Goal: Use online tool/utility: Utilize a website feature to perform a specific function

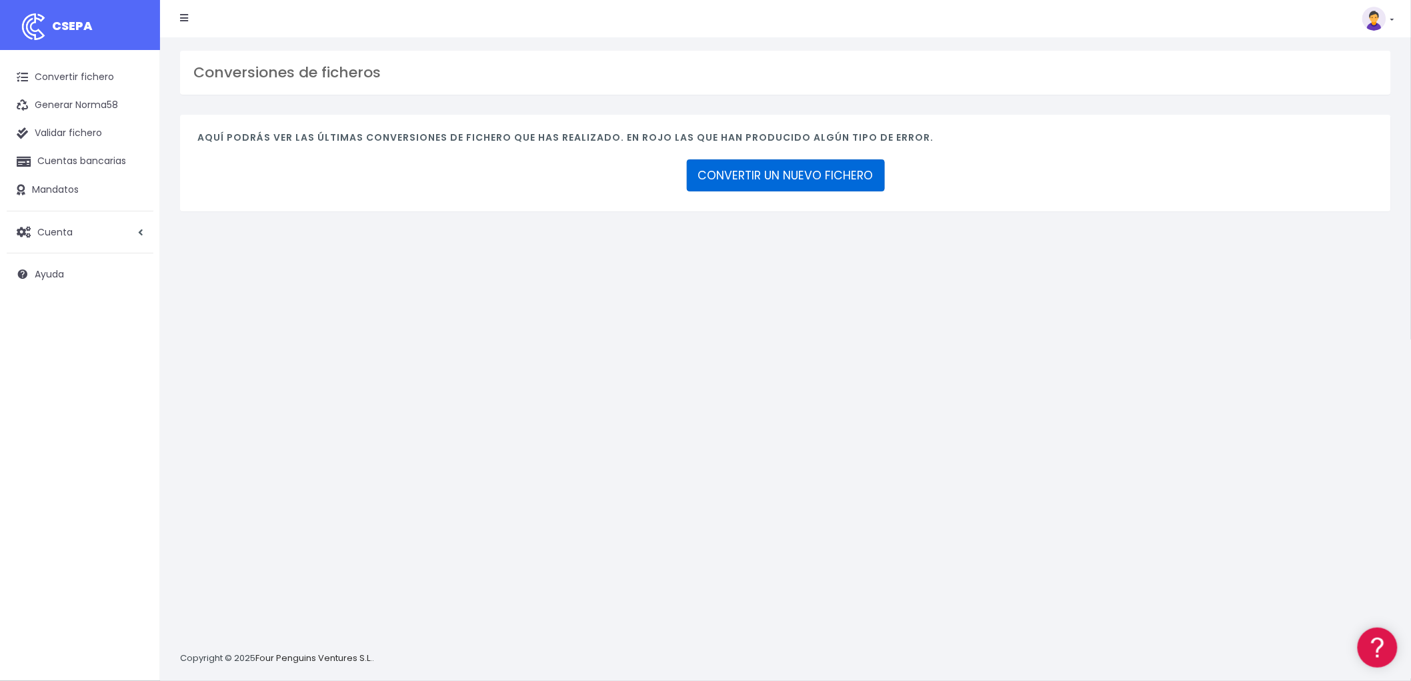
click at [776, 171] on link "CONVERTIR UN NUEVO FICHERO" at bounding box center [786, 175] width 198 height 32
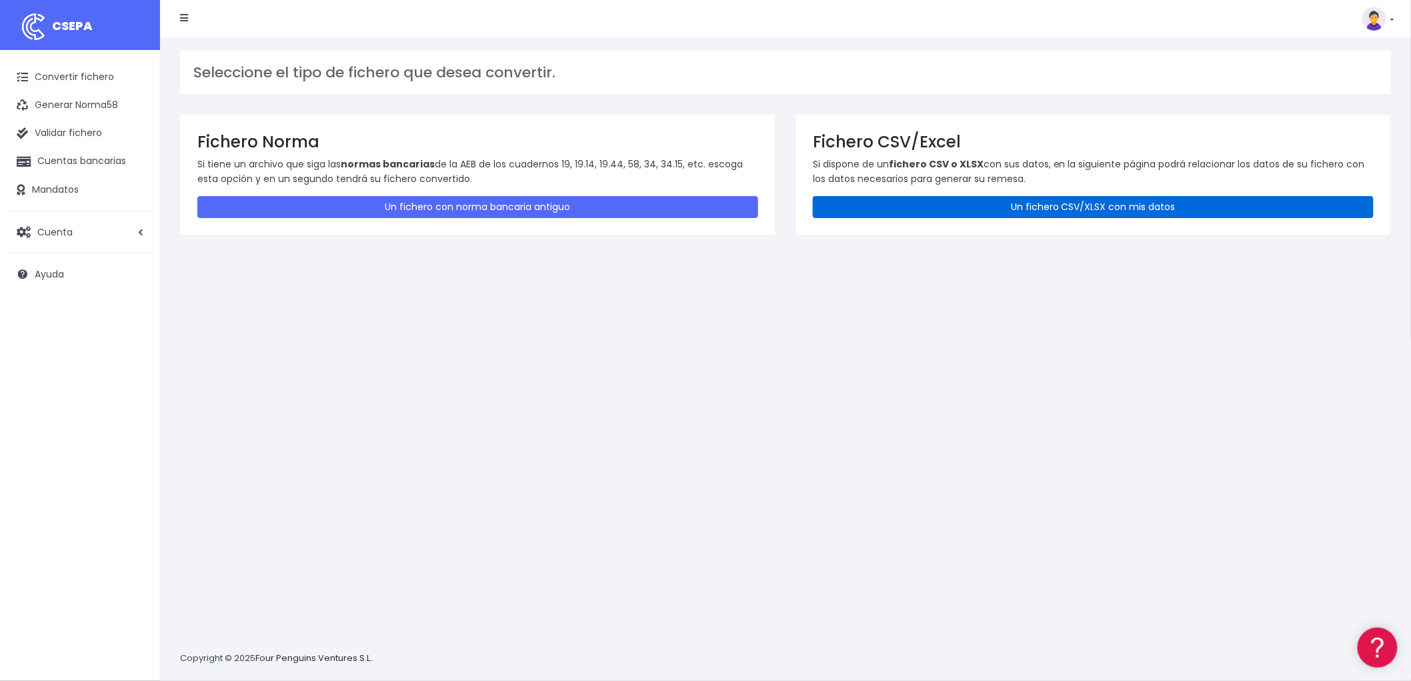
click at [1037, 208] on link "Un fichero CSV/XLSX con mis datos" at bounding box center [1093, 207] width 561 height 22
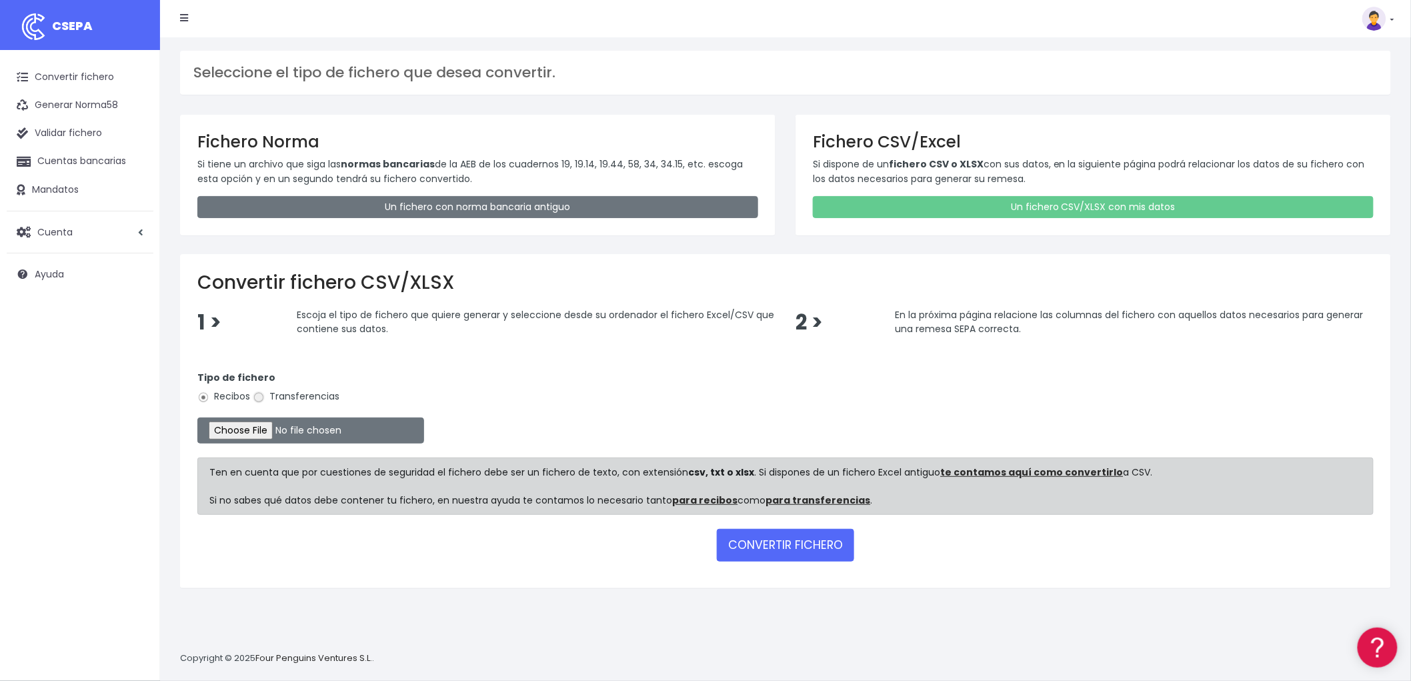
click at [263, 394] on input "Transferencias" at bounding box center [259, 397] width 12 height 12
radio input "true"
click at [241, 430] on input "file" at bounding box center [310, 430] width 227 height 26
type input "C:\fakepath\csv_to_sepa_2025-10-07_14-02-29.csv"
click at [269, 428] on input "file" at bounding box center [310, 430] width 227 height 26
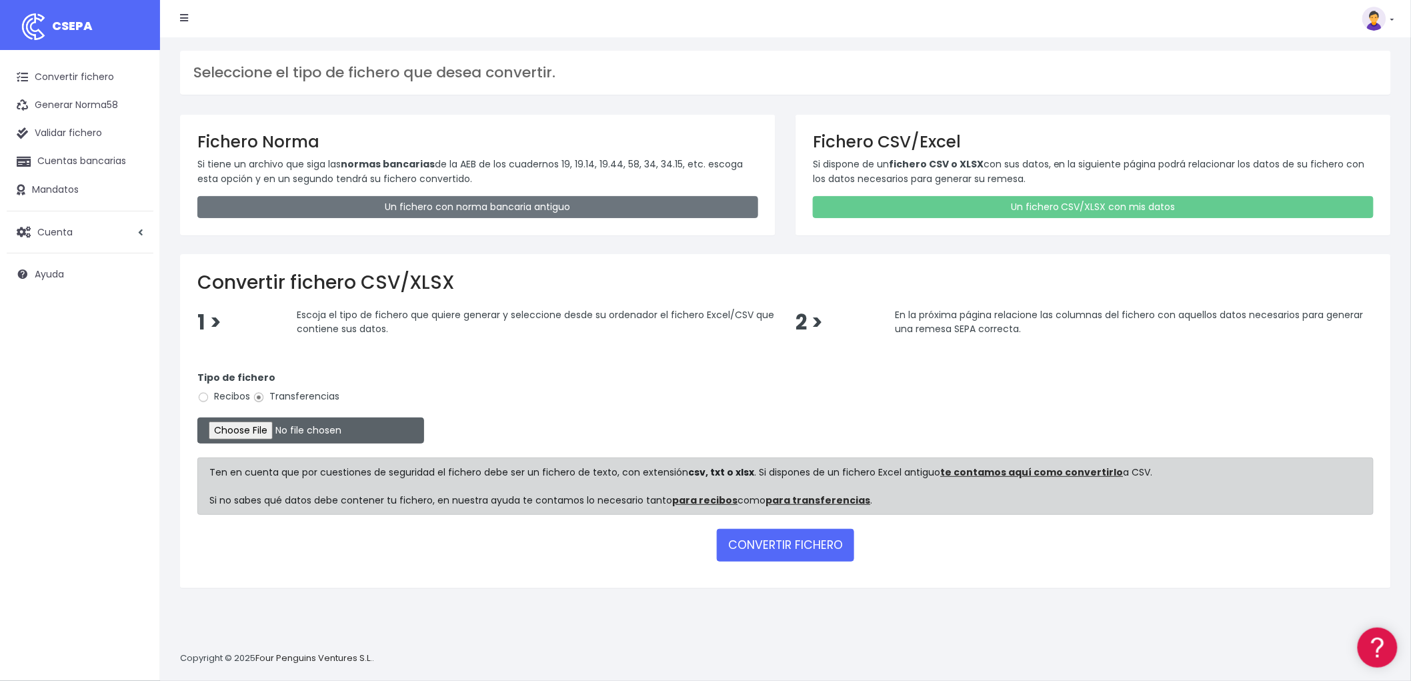
click at [255, 432] on input "file" at bounding box center [310, 430] width 227 height 26
type input "C:\fakepath\csv_to_sepa_2025-10-07_14-02-29.csv"
click at [819, 539] on button "CONVERTIR FICHERO" at bounding box center [785, 545] width 137 height 32
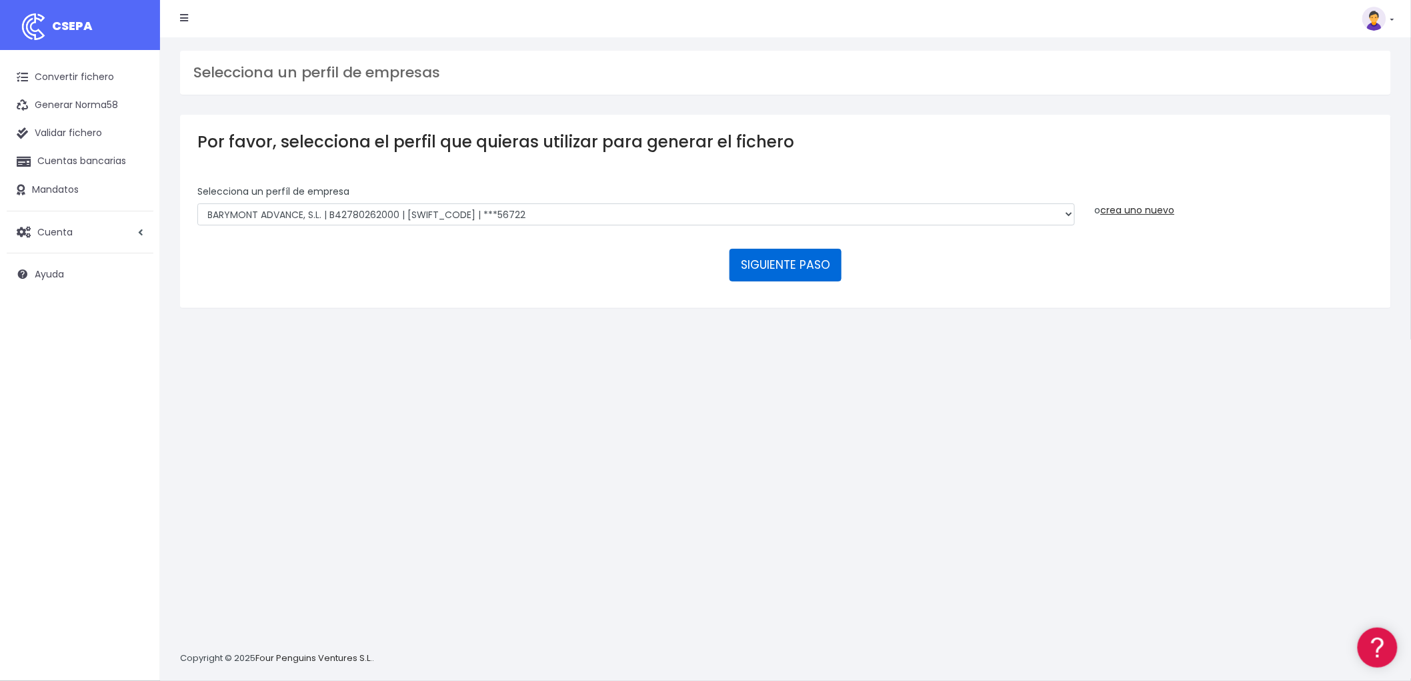
click at [805, 263] on button "SIGUIENTE PASO" at bounding box center [785, 265] width 112 height 32
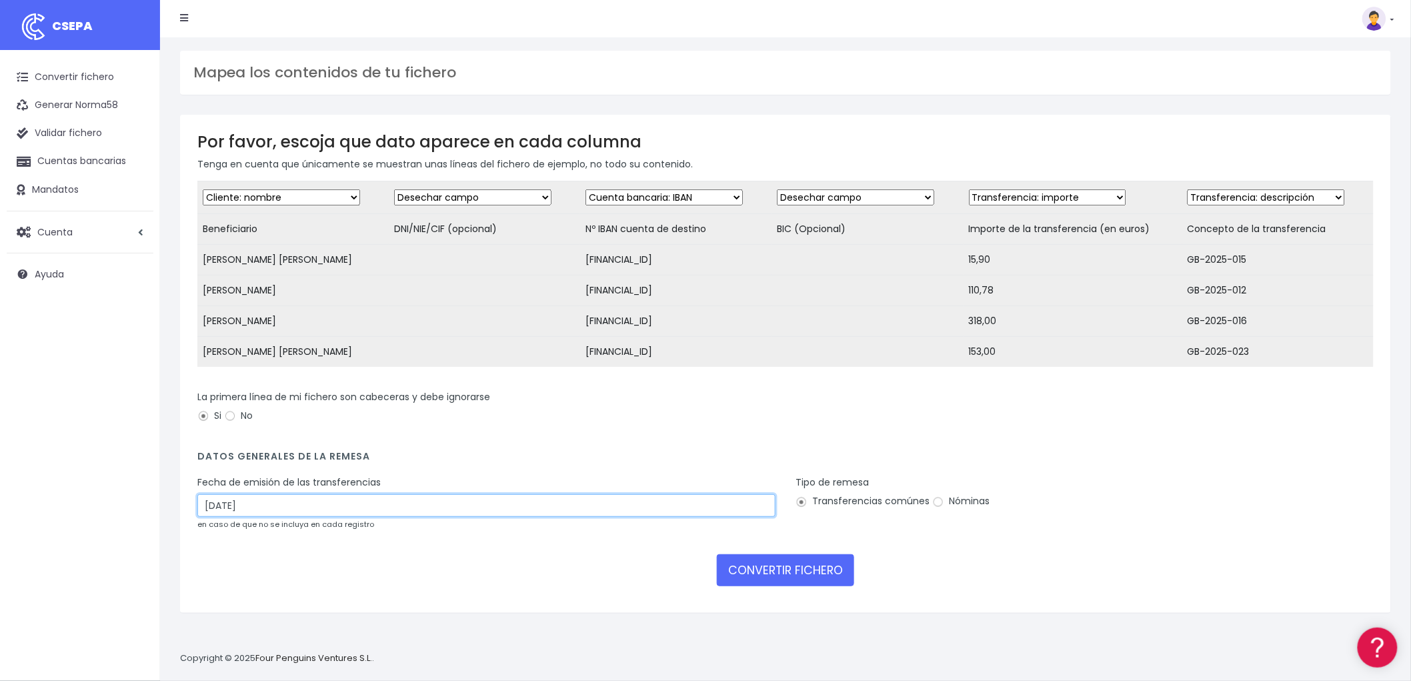
click at [278, 510] on input "09/10/2025" at bounding box center [486, 505] width 578 height 23
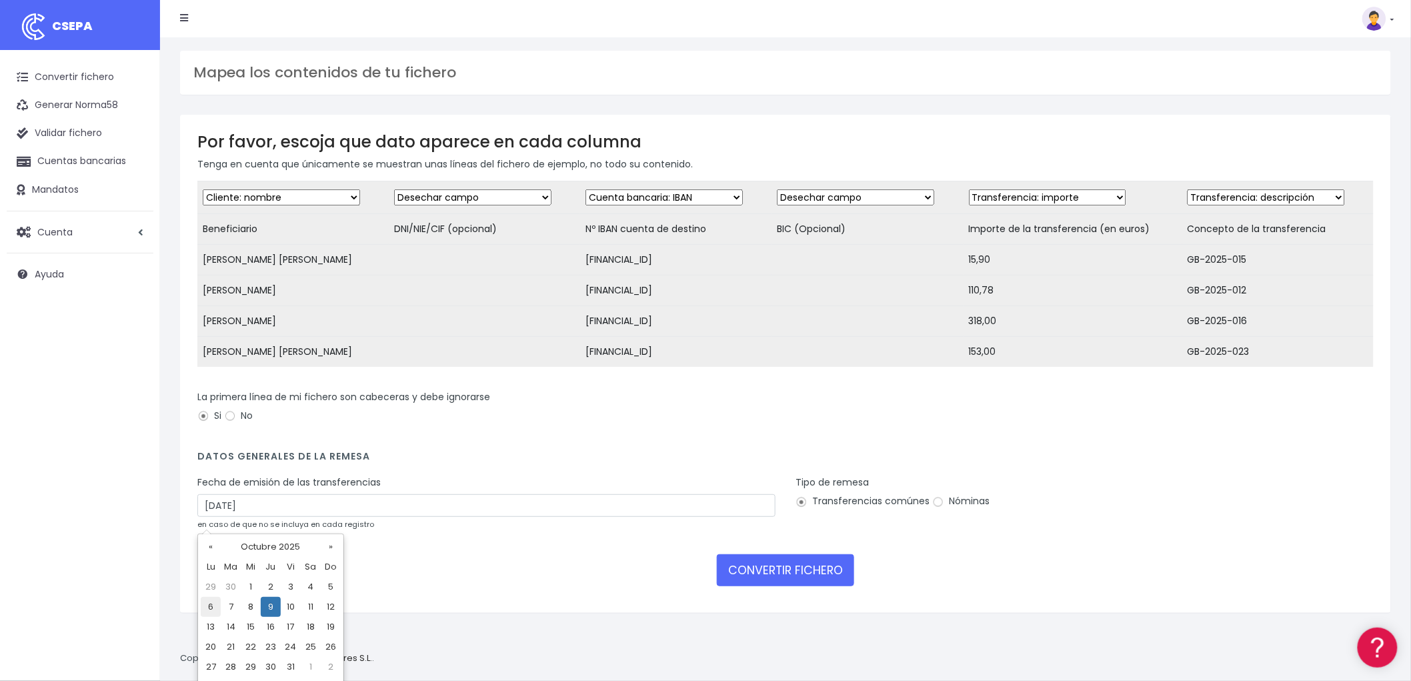
click at [215, 601] on td "6" at bounding box center [211, 607] width 20 height 20
type input "06/10/2025"
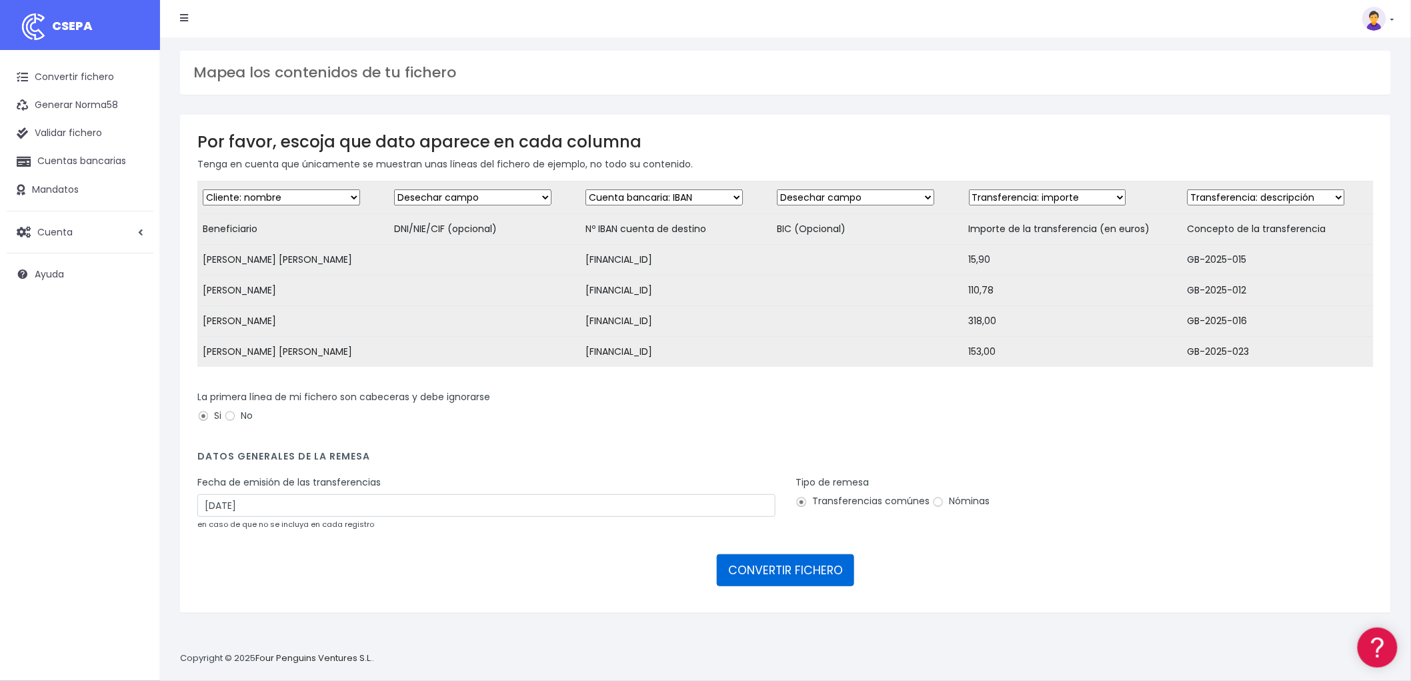
click at [771, 567] on button "CONVERTIR FICHERO" at bounding box center [785, 570] width 137 height 32
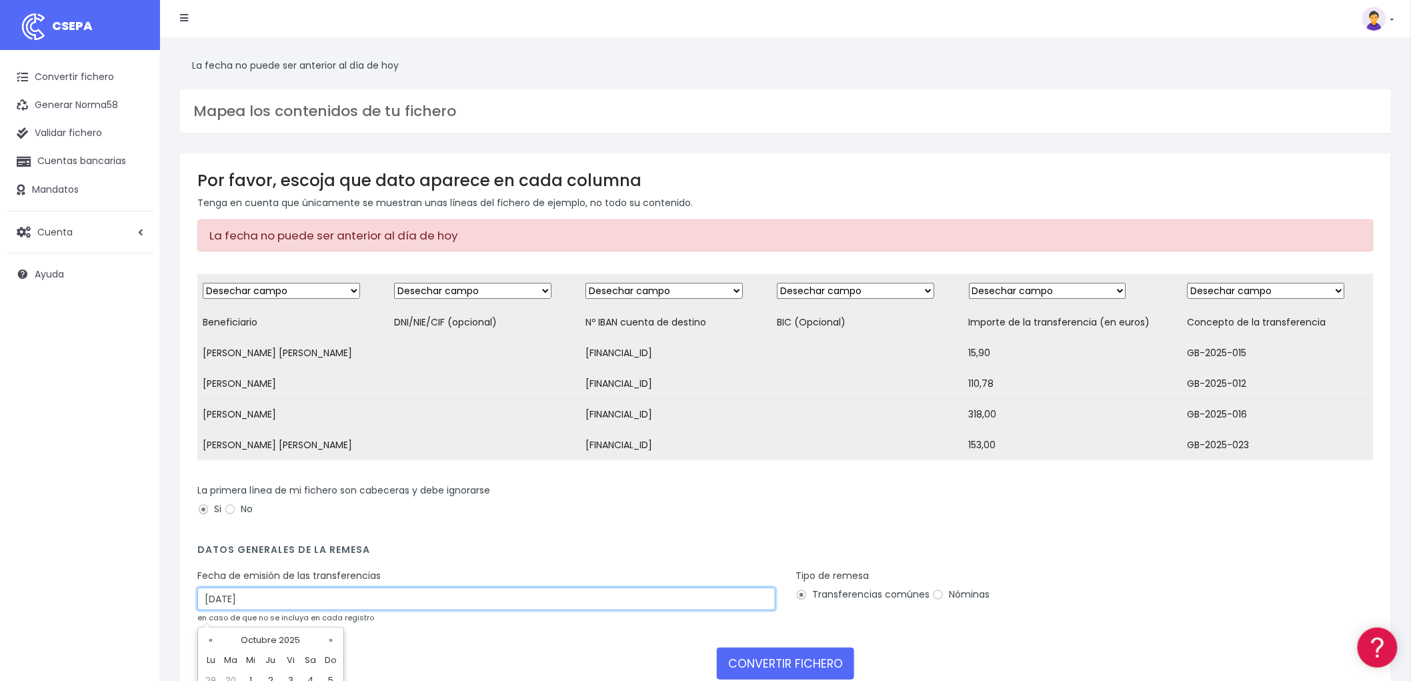
click at [284, 607] on input "06/10/2025" at bounding box center [486, 598] width 578 height 23
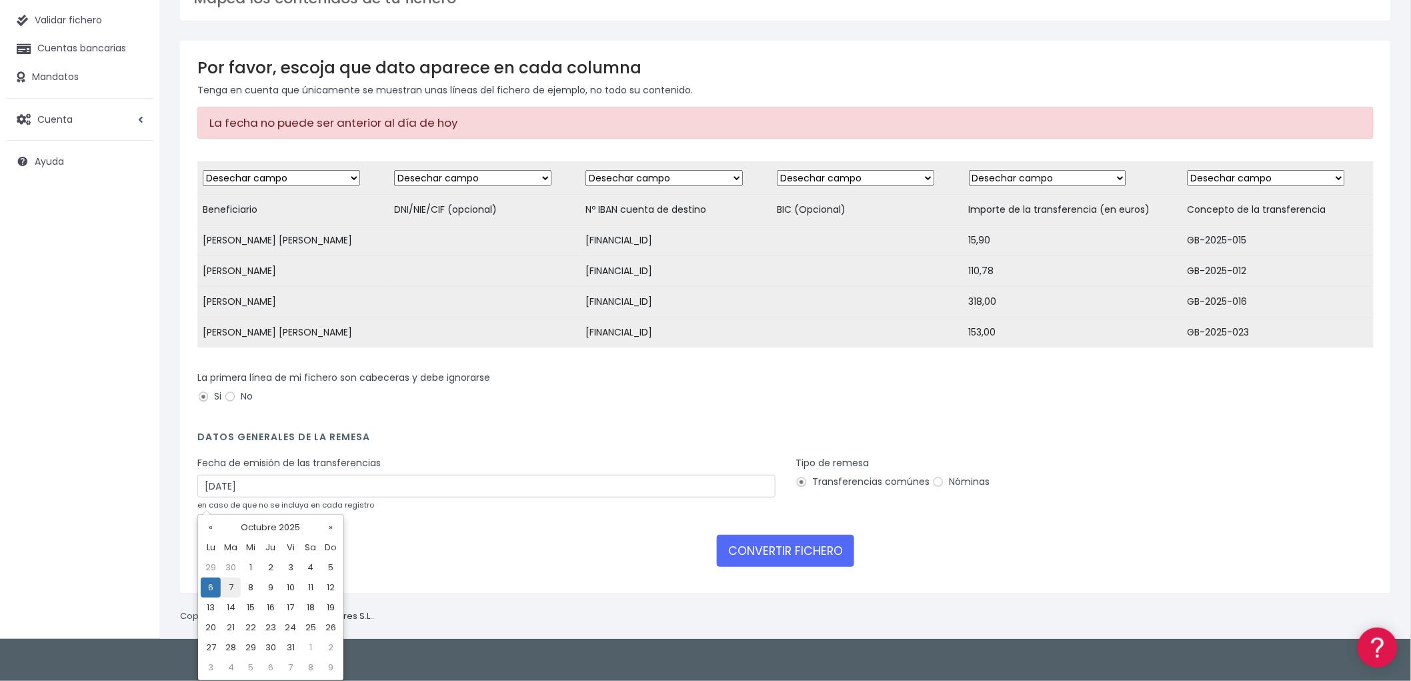
click at [230, 585] on td "7" at bounding box center [231, 587] width 20 height 20
type input "[DATE]"
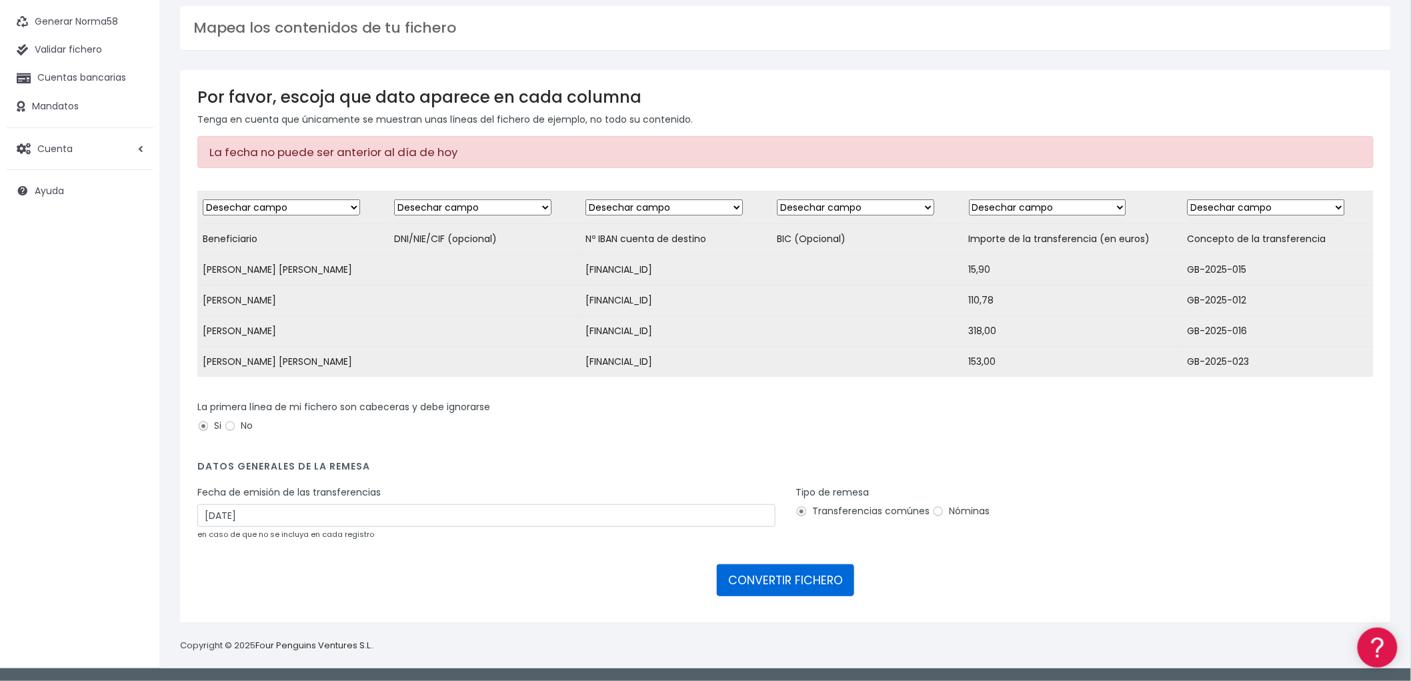
click at [796, 576] on button "CONVERTIR FICHERO" at bounding box center [785, 580] width 137 height 32
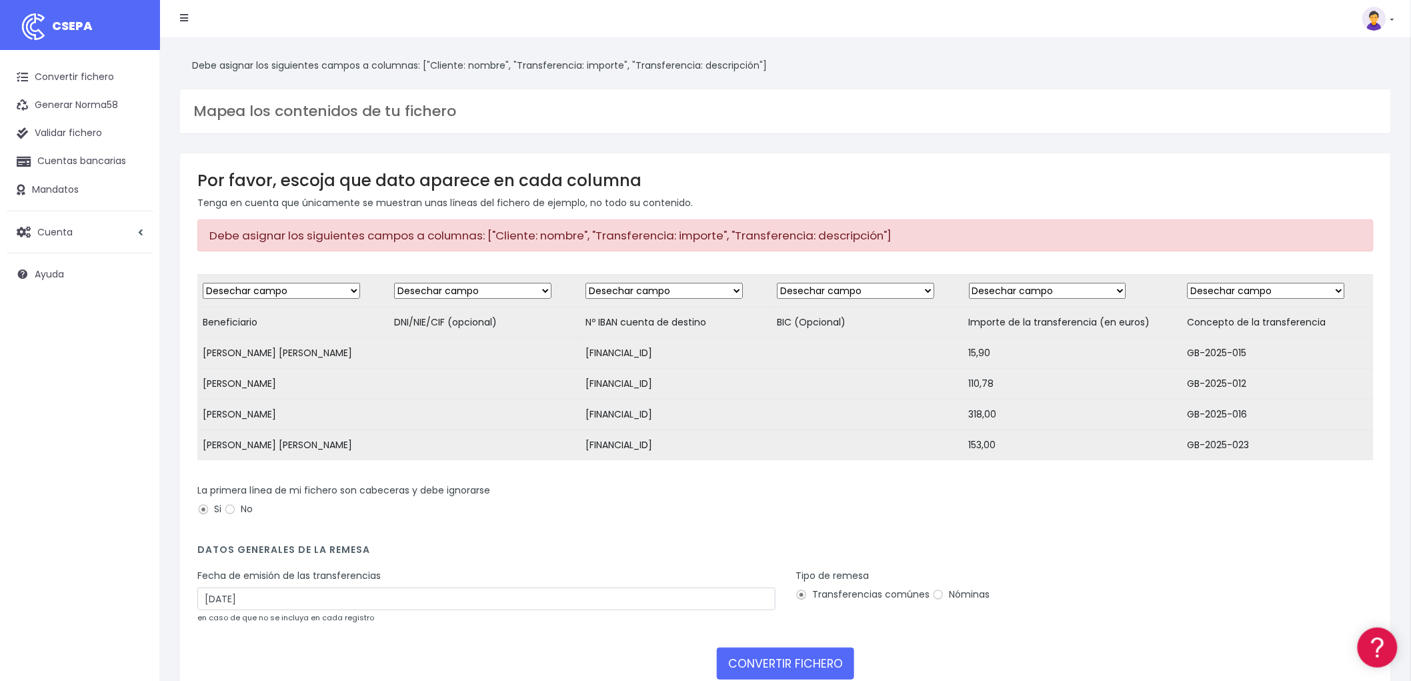
click at [345, 291] on select "Desechar campo Cliente: nombre Cliente: DNI Cliente: Email Cliente: referencia …" at bounding box center [281, 291] width 157 height 16
select select "creditor"
click at [203, 283] on select "Desechar campo Cliente: nombre Cliente: DNI Cliente: Email Cliente: referencia …" at bounding box center [281, 291] width 157 height 16
click at [539, 289] on select "Desechar campo Cliente: nombre Cliente: DNI Cliente: Email Cliente: referencia …" at bounding box center [472, 291] width 157 height 16
select select "taxid"
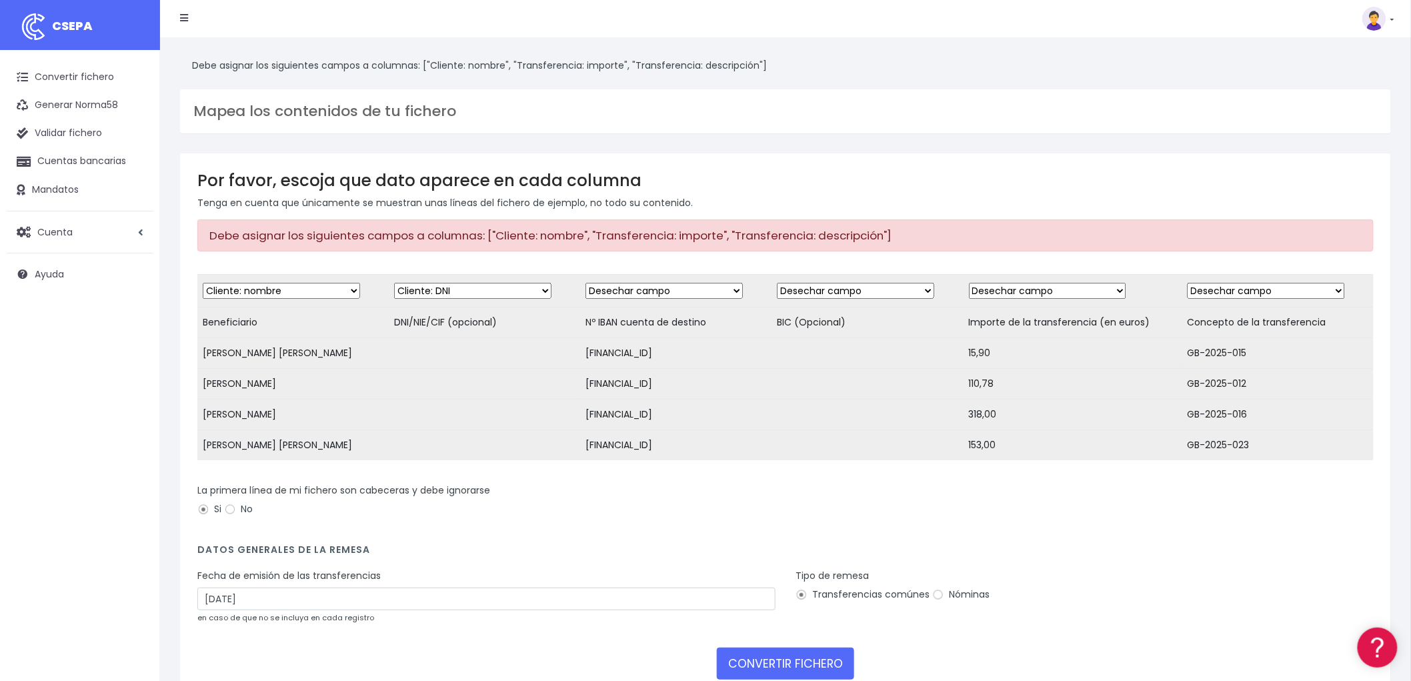
click at [394, 283] on select "Desechar campo Cliente: nombre Cliente: DNI Cliente: Email Cliente: referencia …" at bounding box center [472, 291] width 157 height 16
click at [730, 289] on select "Desechar campo Cliente: nombre Cliente: DNI Cliente: Email Cliente: referencia …" at bounding box center [663, 291] width 157 height 16
select select "iban"
click at [585, 283] on select "Desechar campo Cliente: nombre Cliente: DNI Cliente: Email Cliente: referencia …" at bounding box center [663, 291] width 157 height 16
click at [919, 289] on select "Desechar campo Cliente: nombre Cliente: DNI Cliente: Email Cliente: referencia …" at bounding box center [855, 291] width 157 height 16
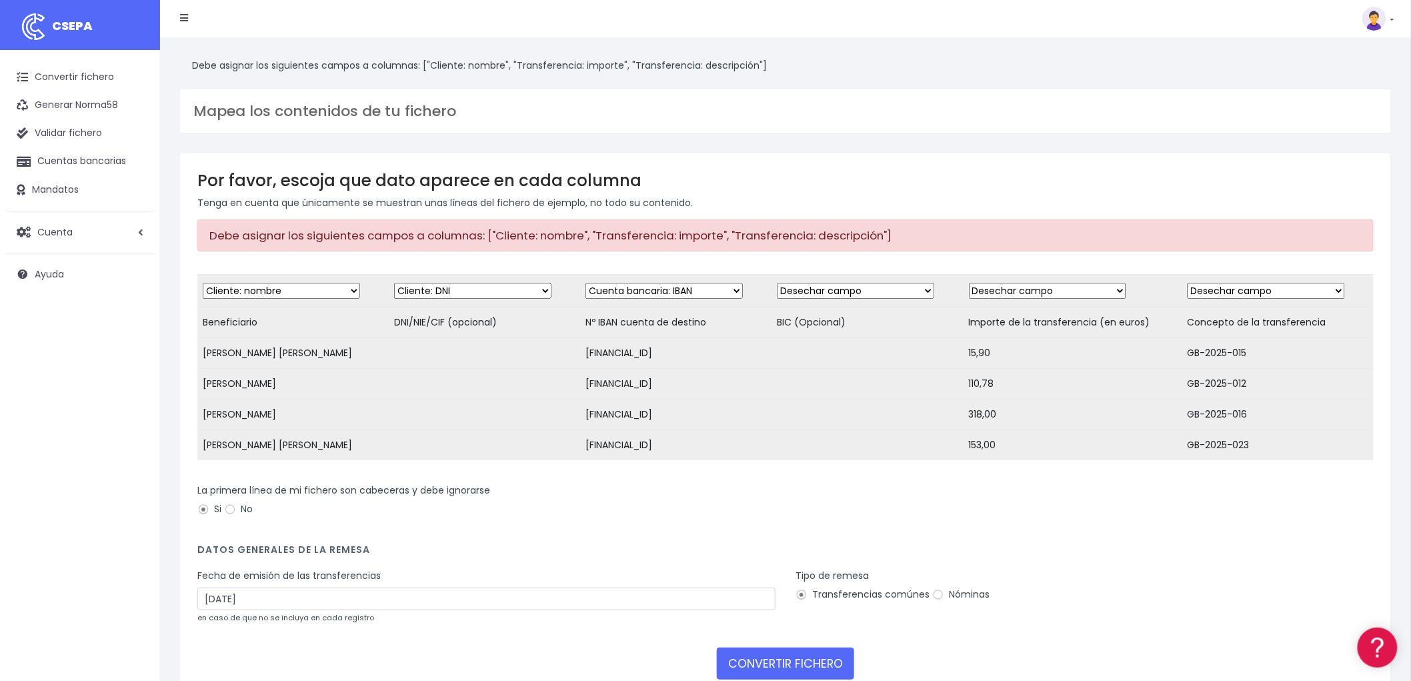
select select "bic"
click at [777, 283] on select "Desechar campo Cliente: nombre Cliente: DNI Cliente: Email Cliente: referencia …" at bounding box center [855, 291] width 157 height 16
click at [1114, 290] on select "Desechar campo Cliente: nombre Cliente: DNI Cliente: Email Cliente: referencia …" at bounding box center [1047, 291] width 157 height 16
select select "amount"
click at [969, 283] on select "Desechar campo Cliente: nombre Cliente: DNI Cliente: Email Cliente: referencia …" at bounding box center [1047, 291] width 157 height 16
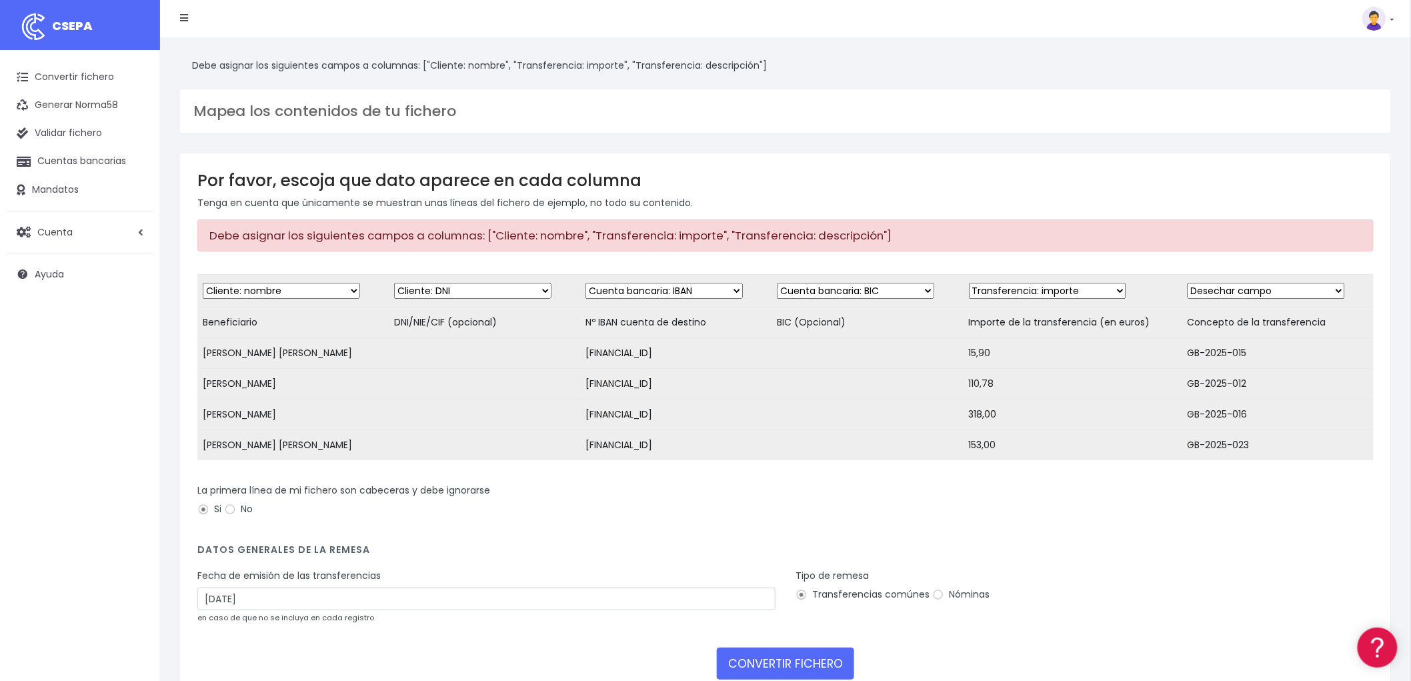
click at [1325, 289] on select "Desechar campo Cliente: nombre Cliente: DNI Cliente: Email Cliente: referencia …" at bounding box center [1265, 291] width 157 height 16
click at [1328, 289] on select "Desechar campo Cliente: nombre Cliente: DNI Cliente: Email Cliente: referencia …" at bounding box center [1265, 291] width 157 height 16
select select "description"
click at [1187, 283] on select "Desechar campo Cliente: nombre Cliente: DNI Cliente: Email Cliente: referencia …" at bounding box center [1265, 291] width 157 height 16
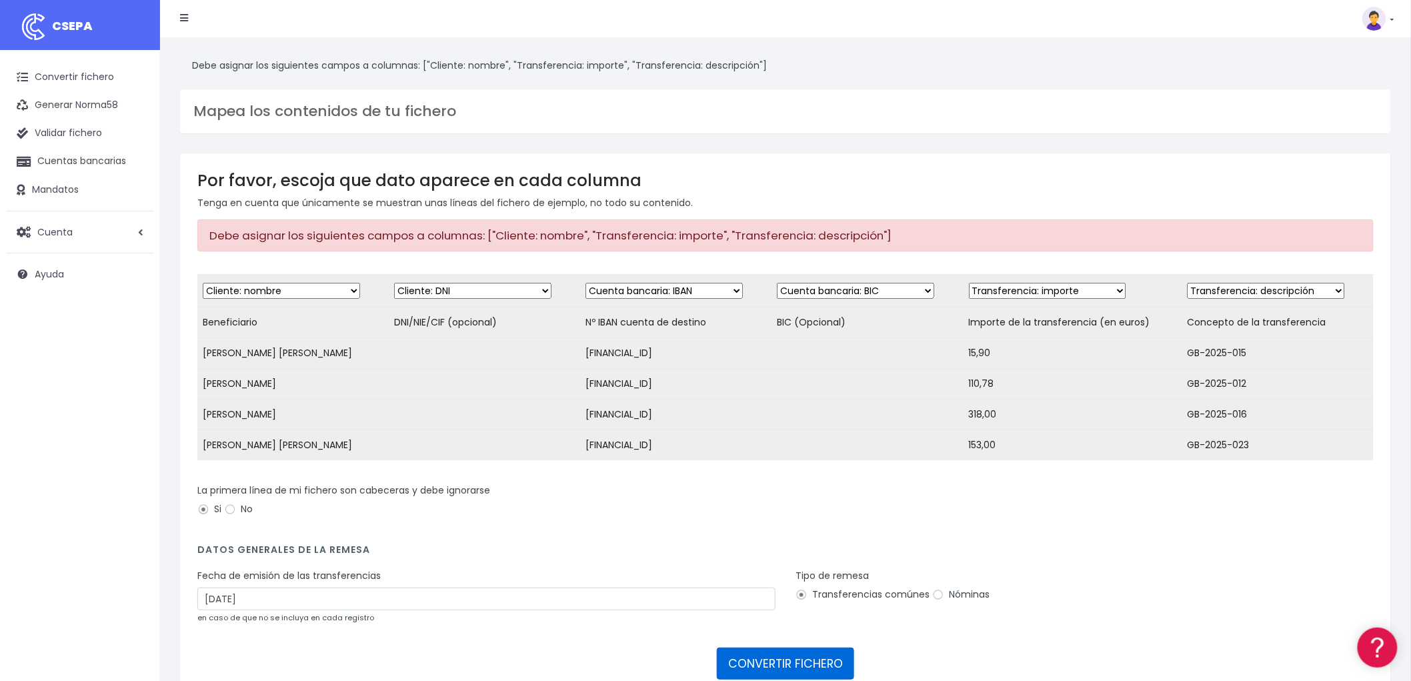
click at [763, 668] on button "CONVERTIR FICHERO" at bounding box center [785, 663] width 137 height 32
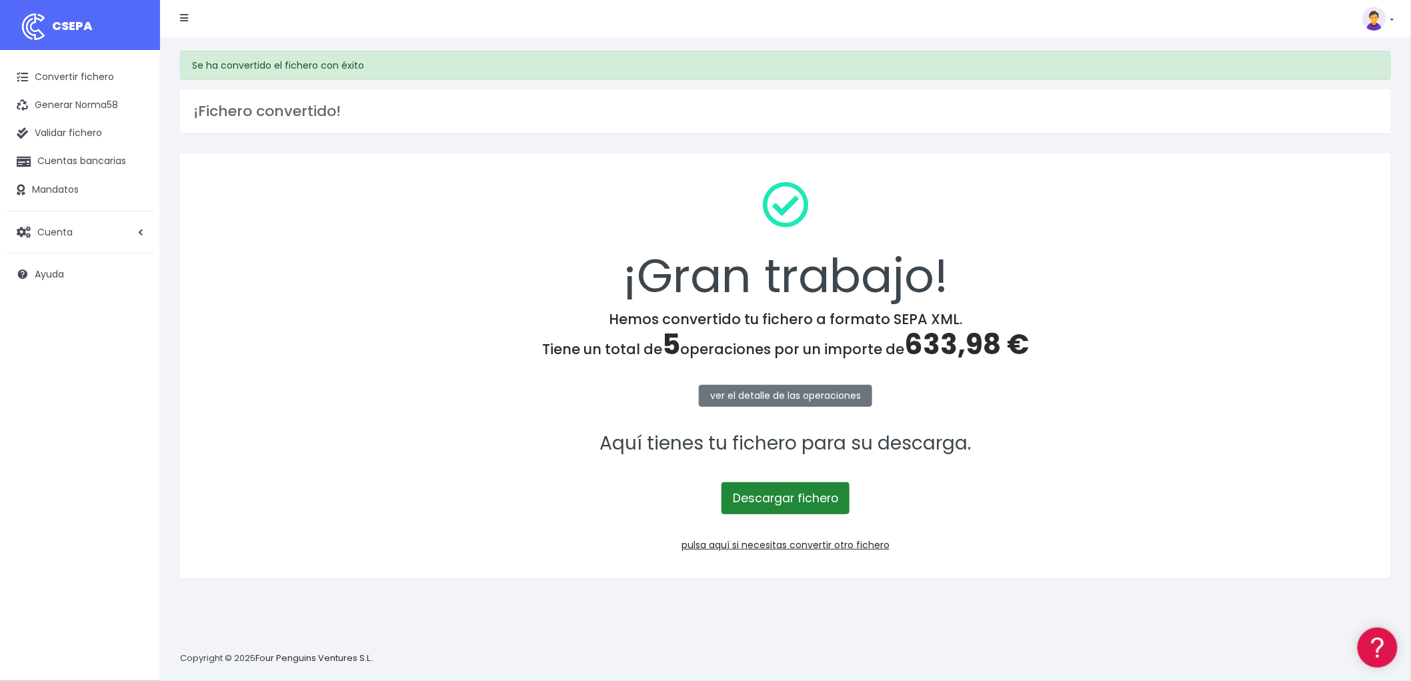
click at [798, 489] on link "Descargar fichero" at bounding box center [785, 498] width 128 height 32
